Goal: Find specific page/section: Find specific page/section

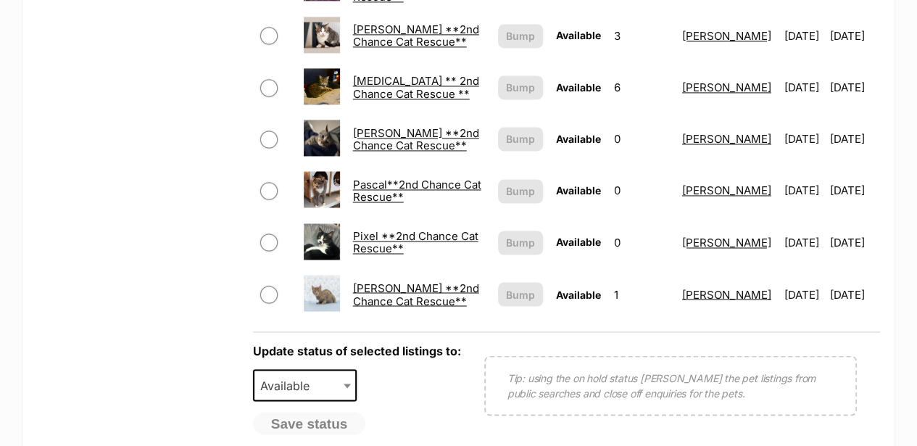
scroll to position [1305, 0]
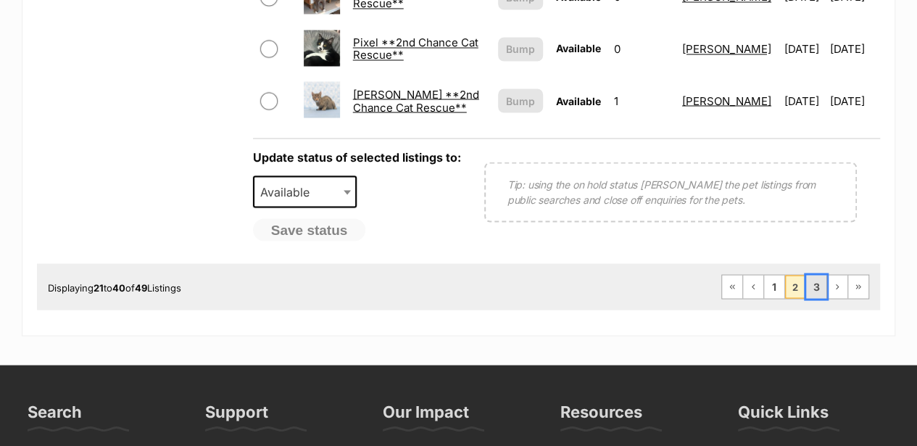
click at [814, 278] on link "3" at bounding box center [816, 286] width 20 height 23
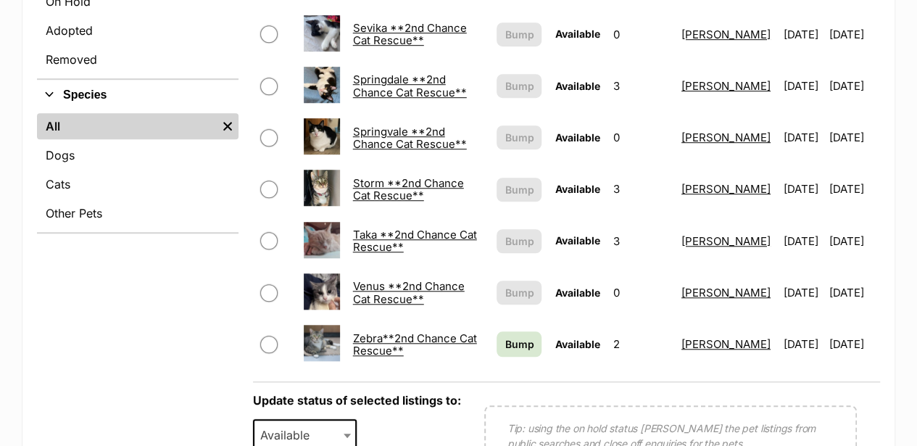
scroll to position [435, 0]
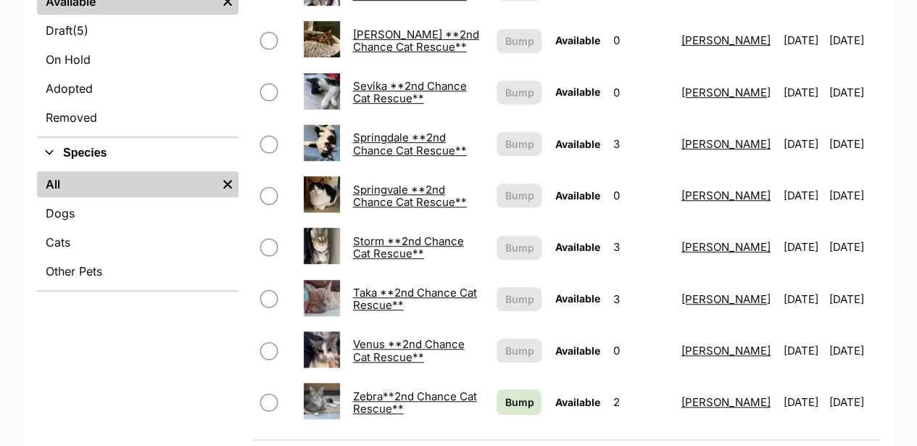
click at [370, 131] on link "Springdale **2nd Chance Cat Rescue**" at bounding box center [410, 144] width 114 height 26
